Goal: Navigation & Orientation: Find specific page/section

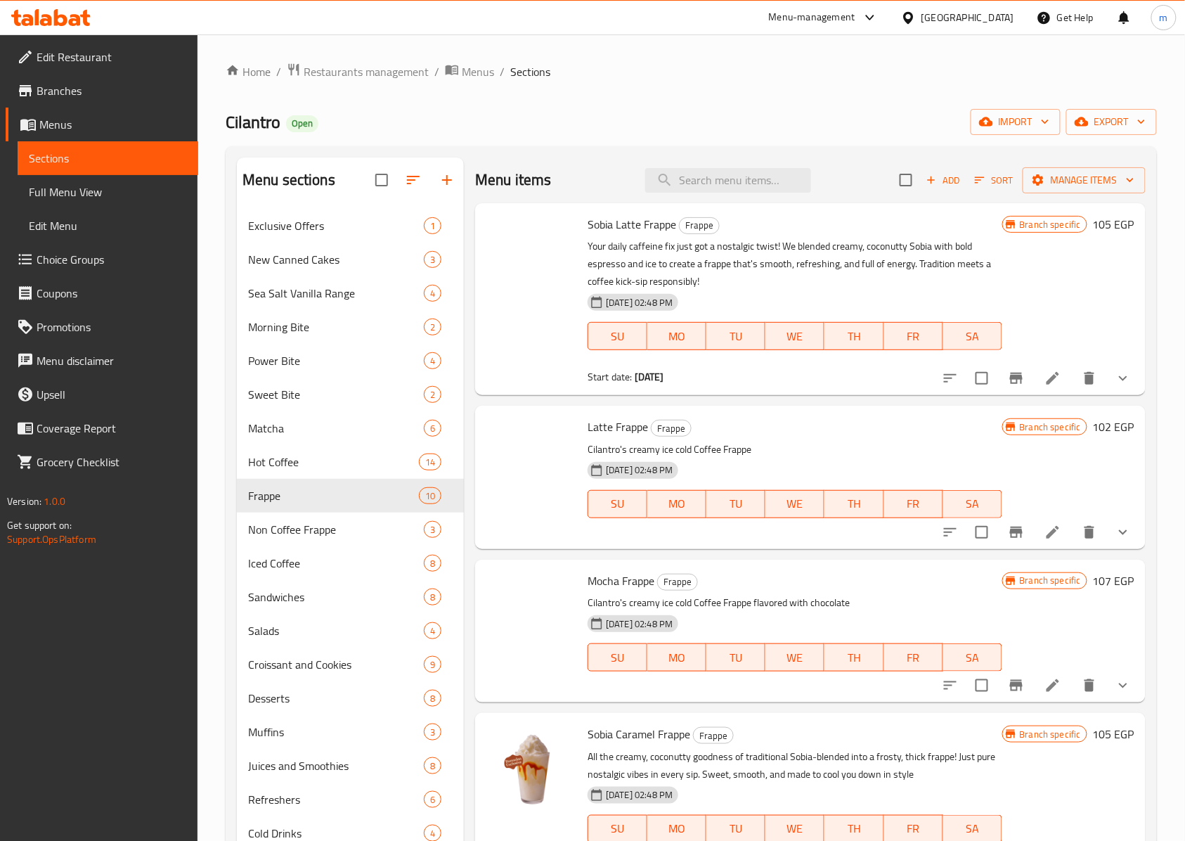
scroll to position [656, 0]
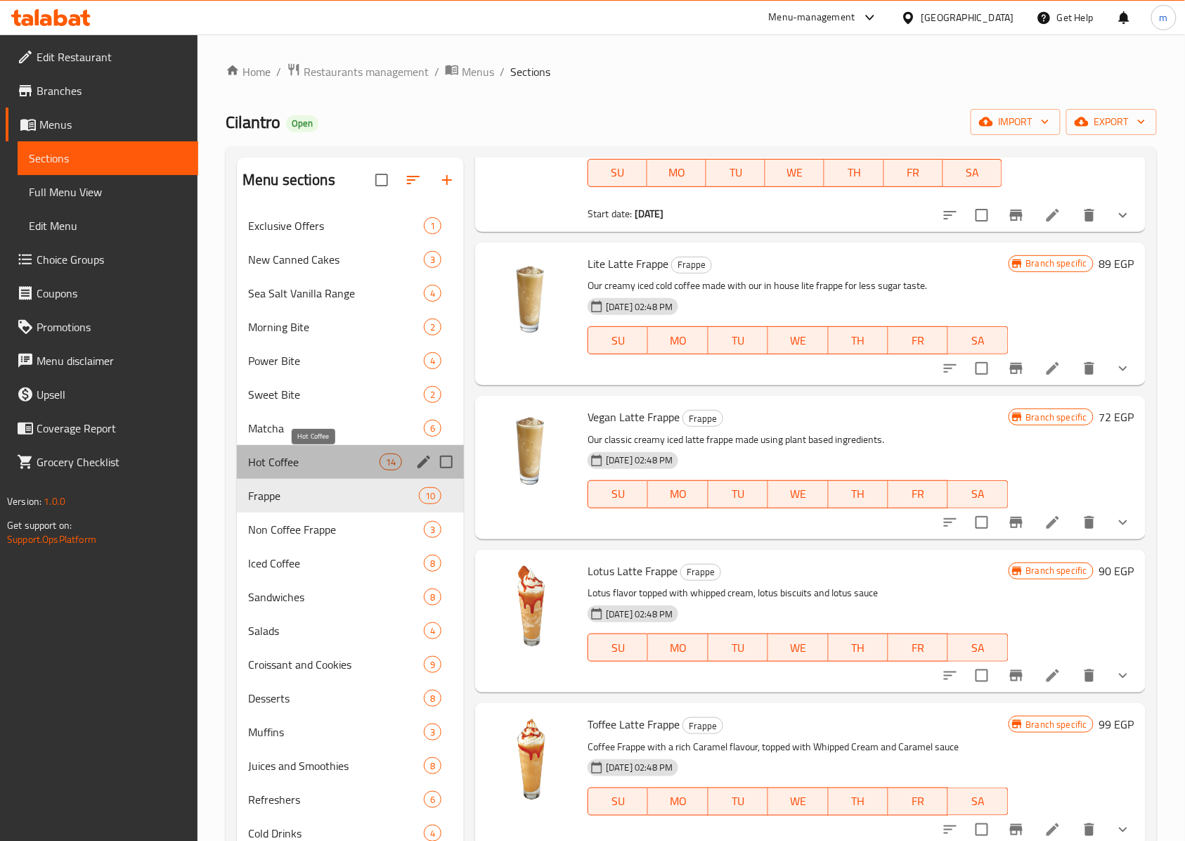
click at [277, 467] on span "Hot Coffee" at bounding box center [313, 461] width 131 height 17
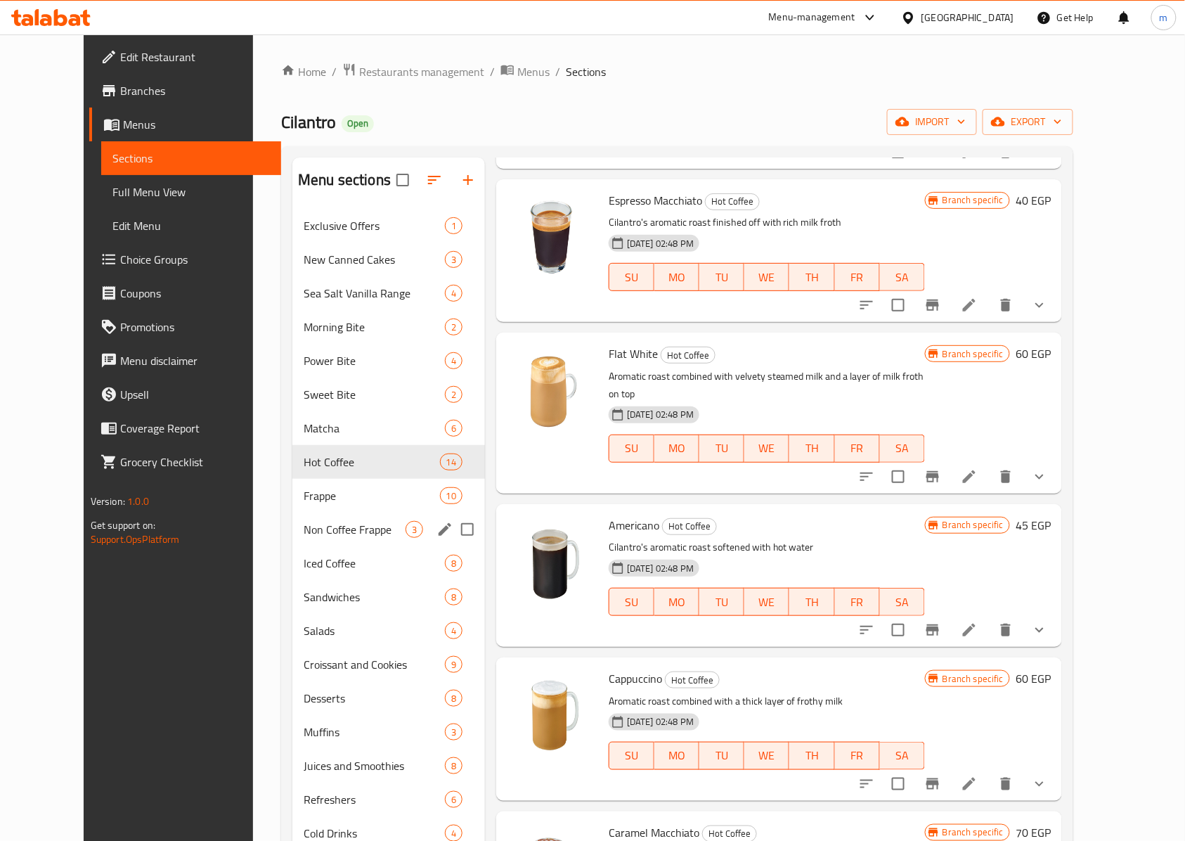
click at [292, 540] on div "Non Coffee Frappe 3" at bounding box center [388, 529] width 193 height 34
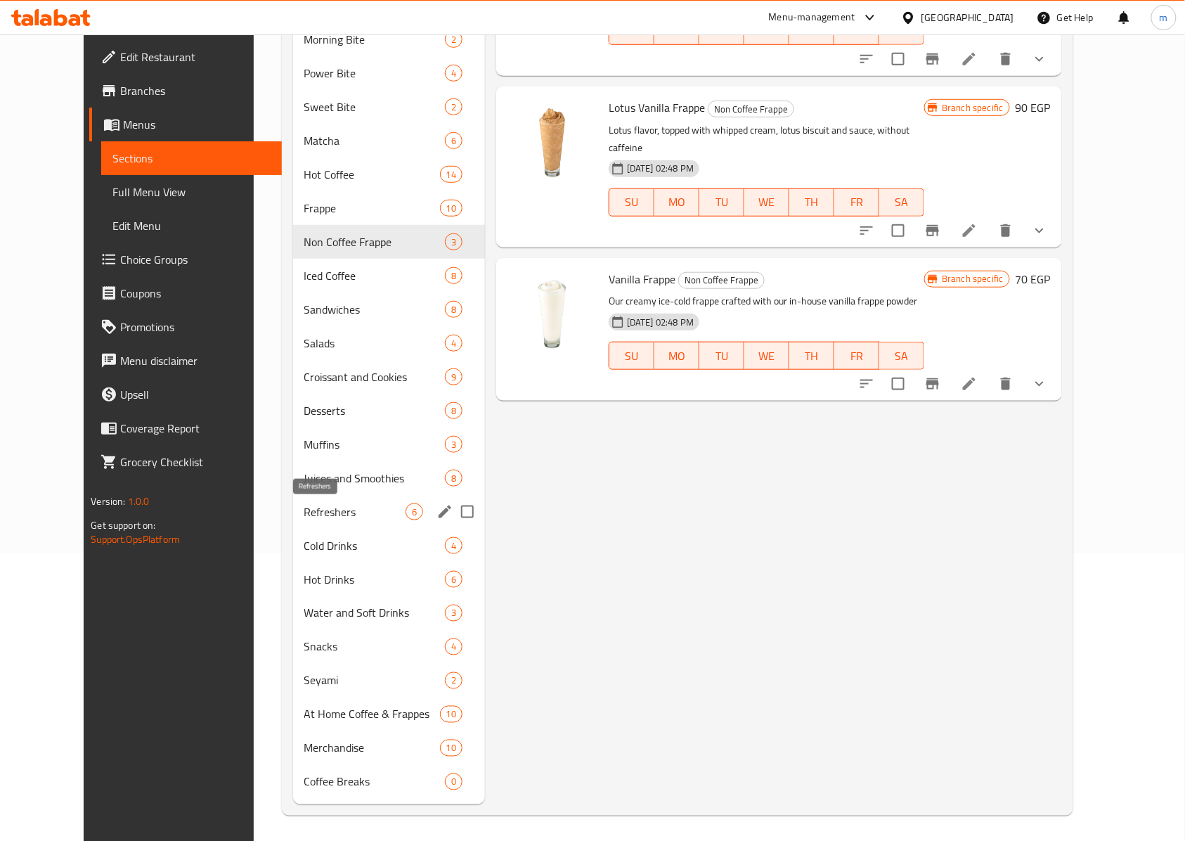
scroll to position [291, 0]
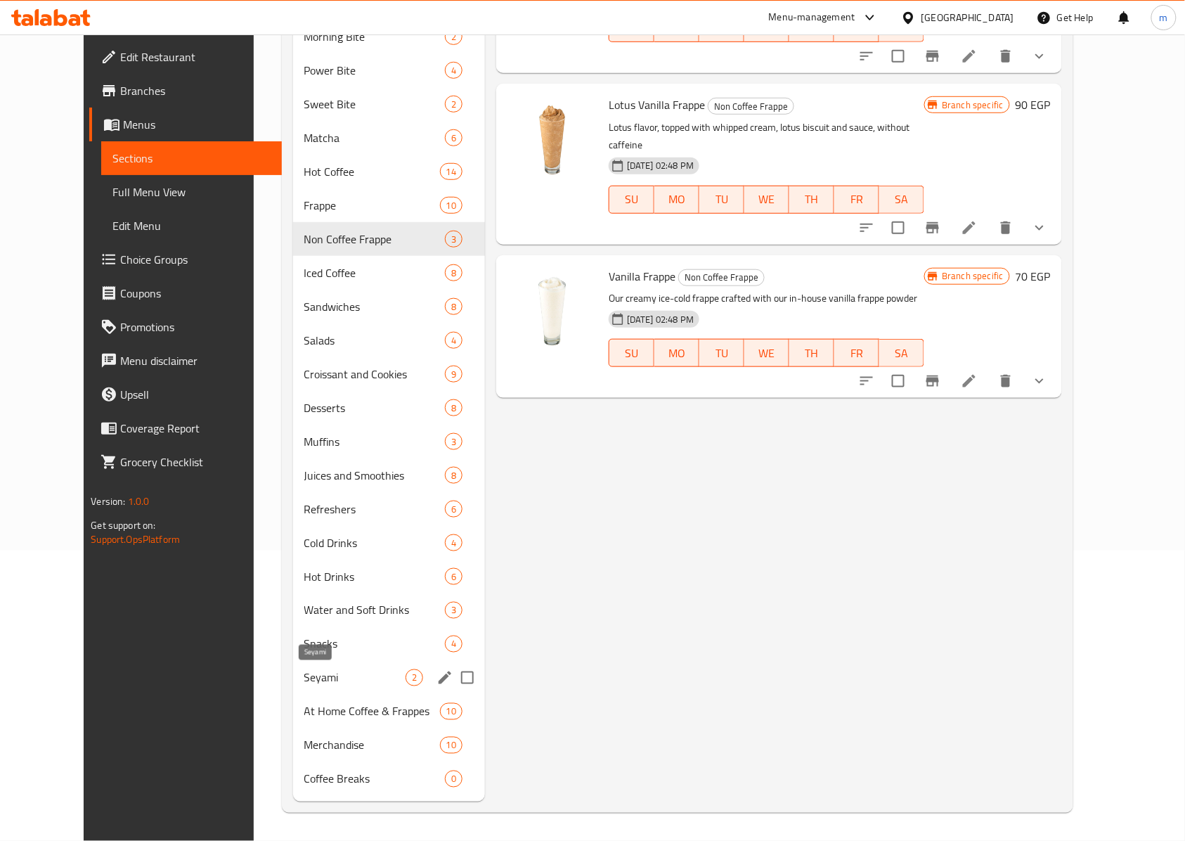
click at [304, 675] on span "Seyami" at bounding box center [354, 677] width 101 height 17
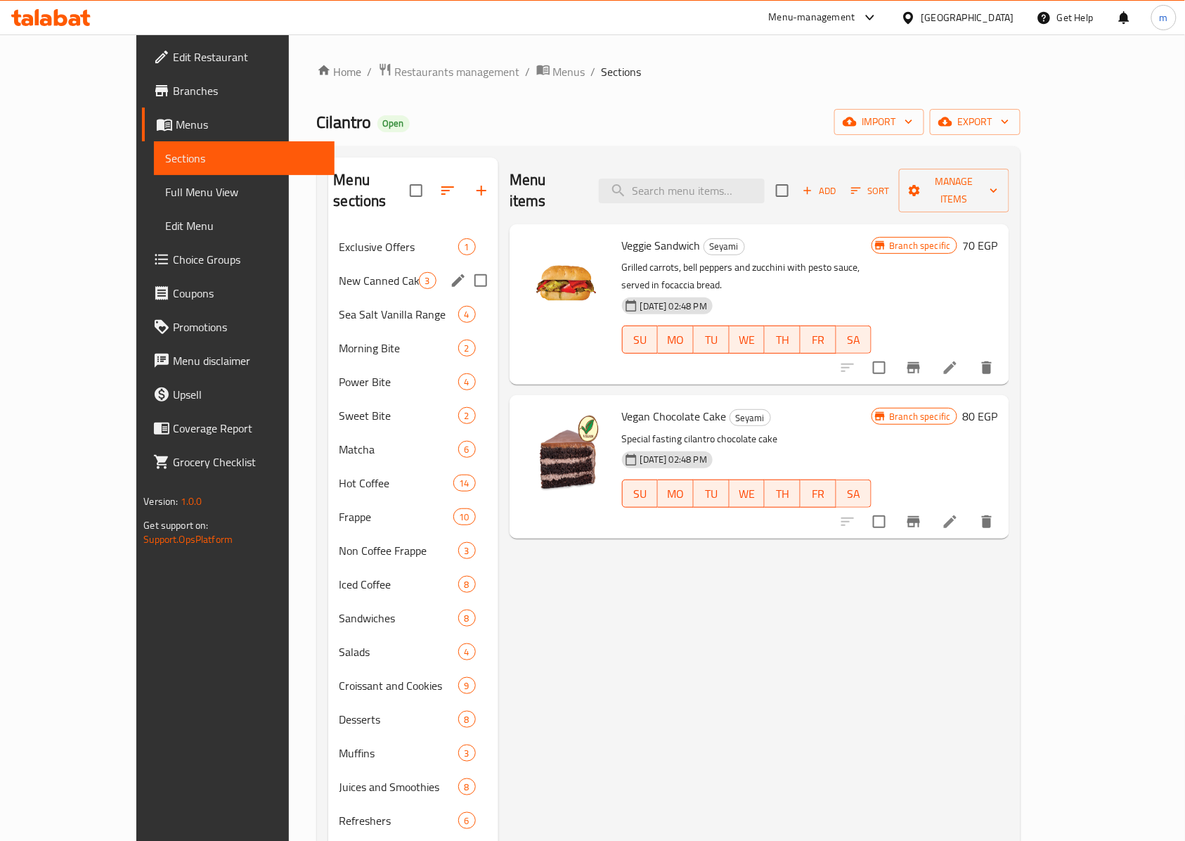
click at [328, 264] on div "New Canned Cakes 3" at bounding box center [413, 281] width 170 height 34
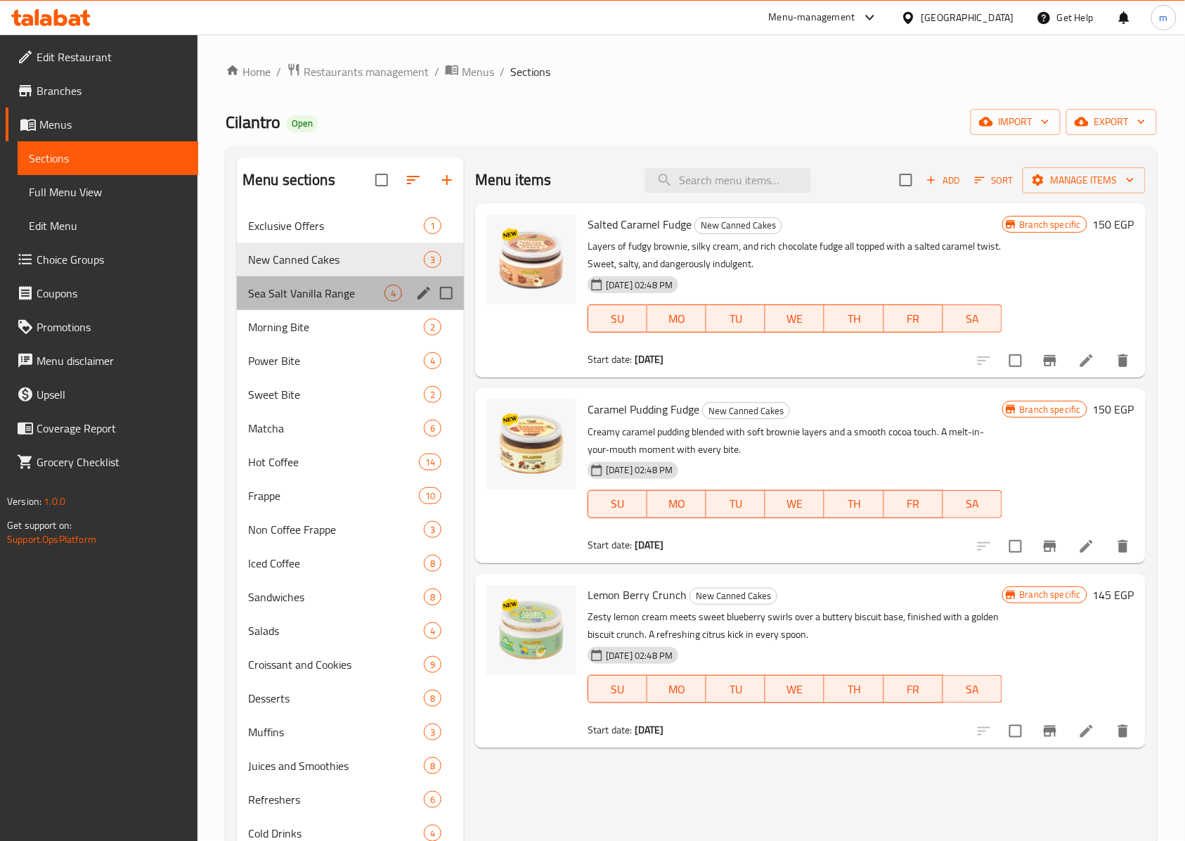
click at [301, 307] on div "Sea Salt Vanilla Range 4" at bounding box center [350, 293] width 227 height 34
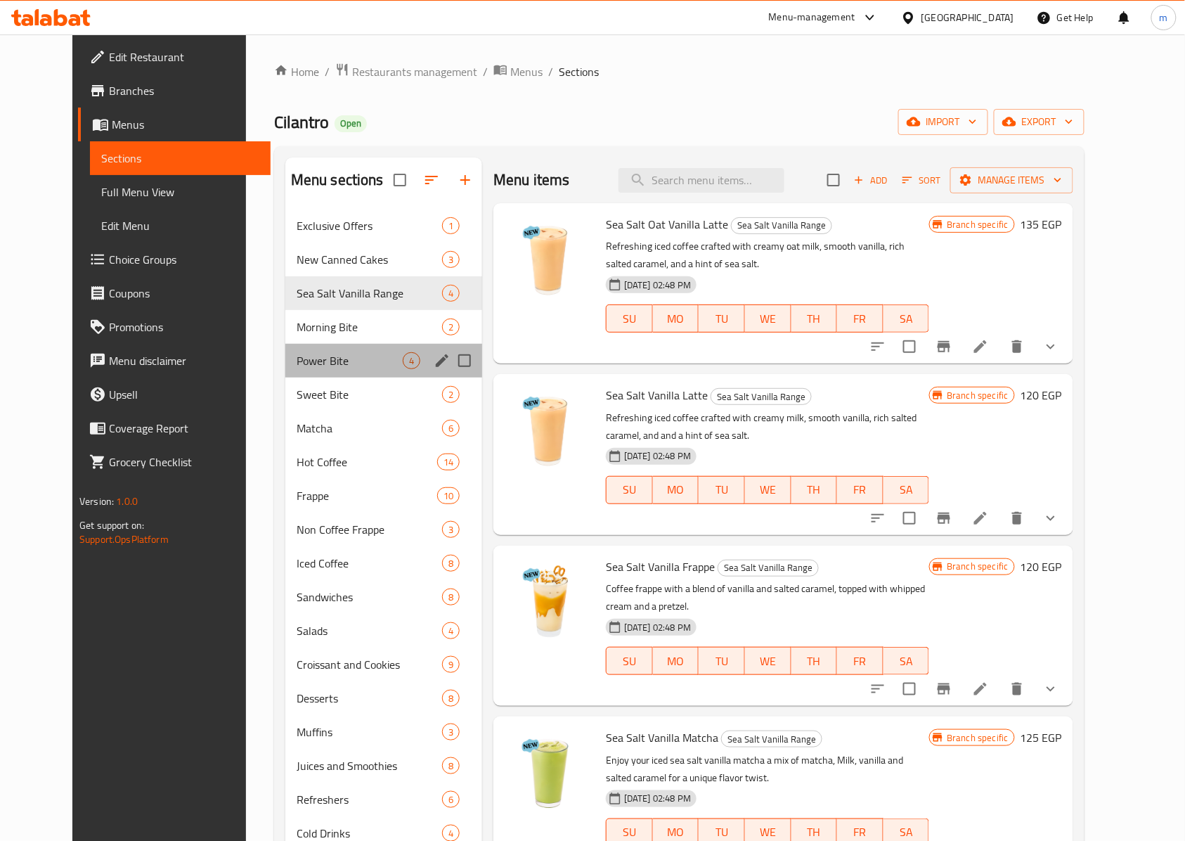
click at [285, 349] on div "Power Bite 4" at bounding box center [383, 361] width 197 height 34
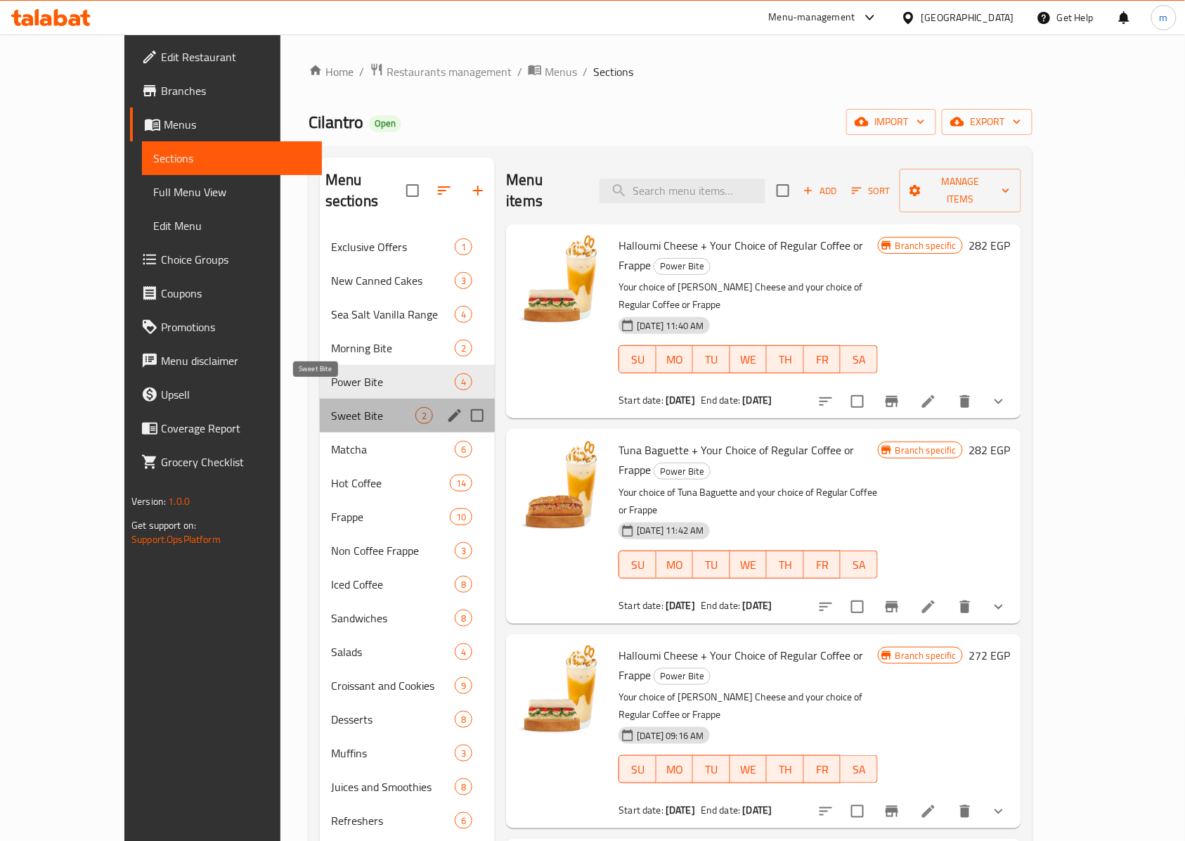
click at [331, 407] on span "Sweet Bite" at bounding box center [373, 415] width 84 height 17
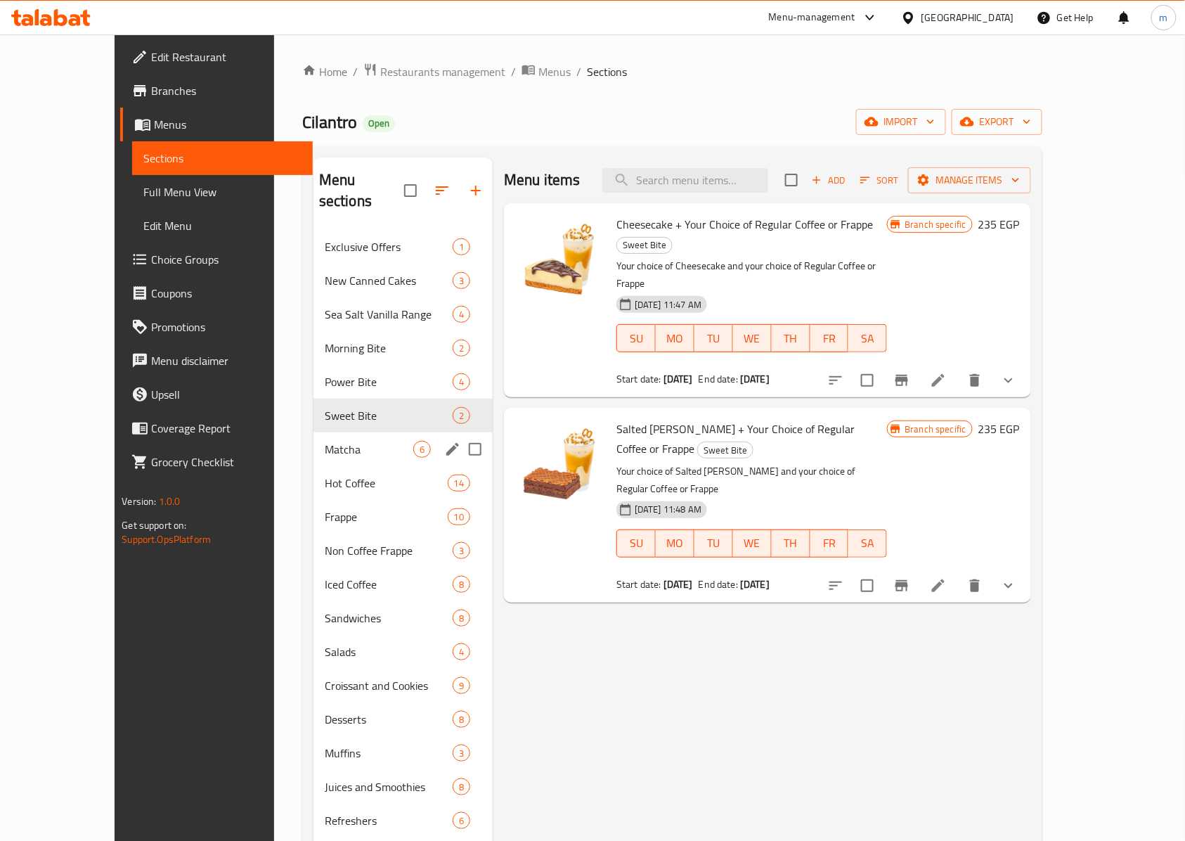
click at [313, 432] on div "Matcha 6" at bounding box center [402, 449] width 179 height 34
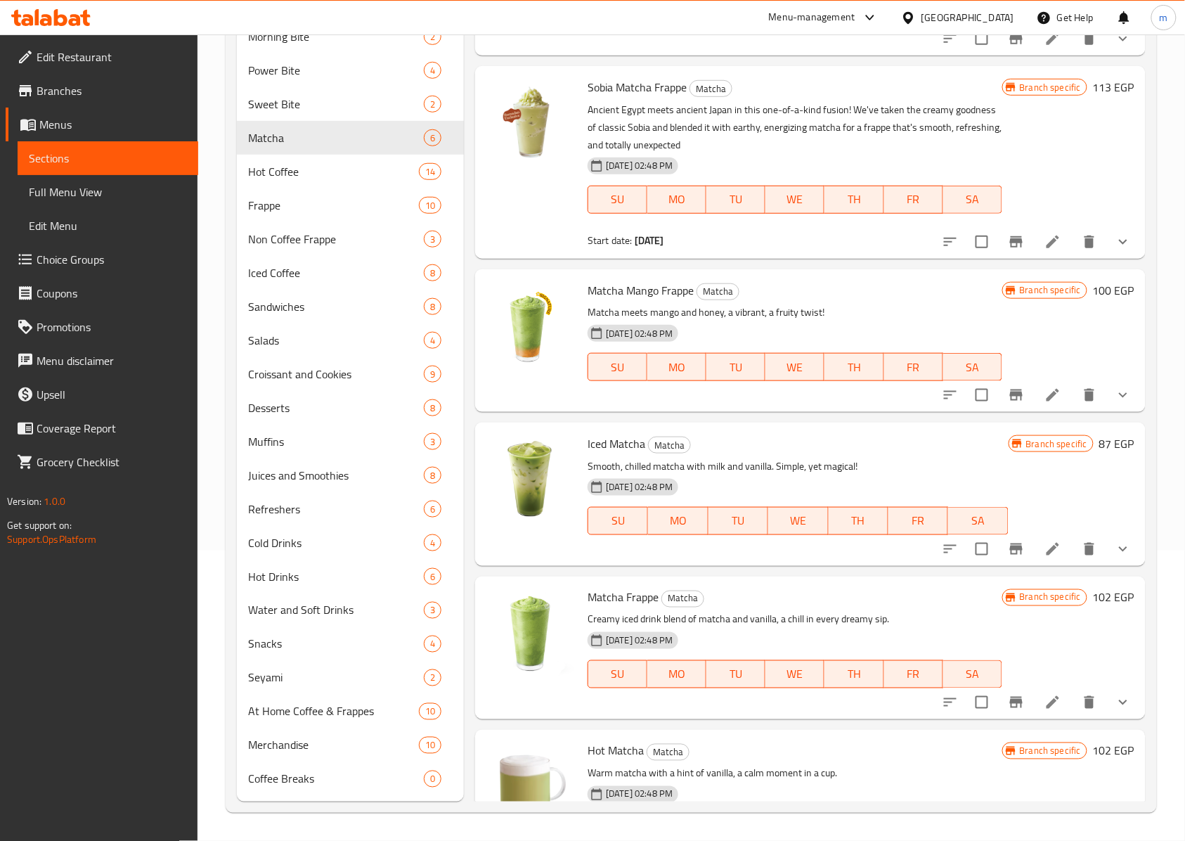
scroll to position [71, 0]
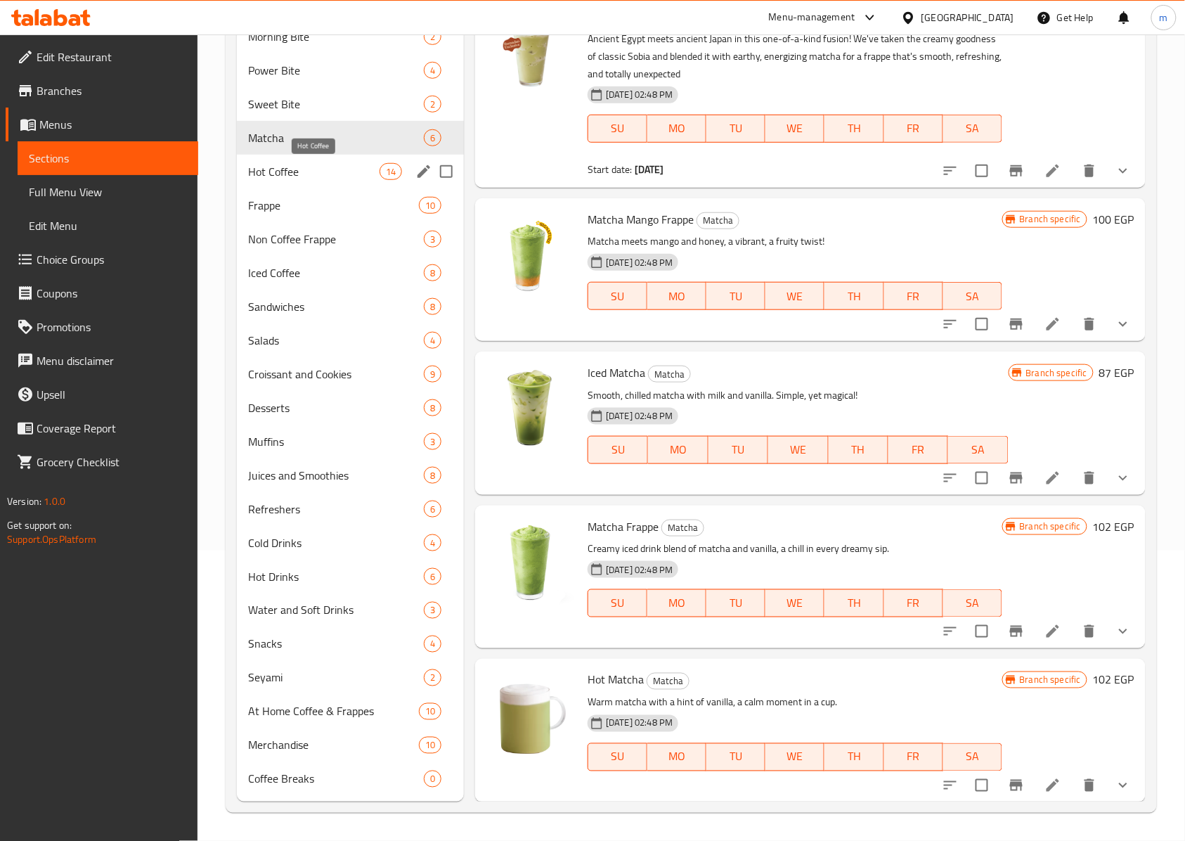
click at [290, 170] on span "Hot Coffee" at bounding box center [313, 171] width 131 height 17
